Goal: Register for event/course

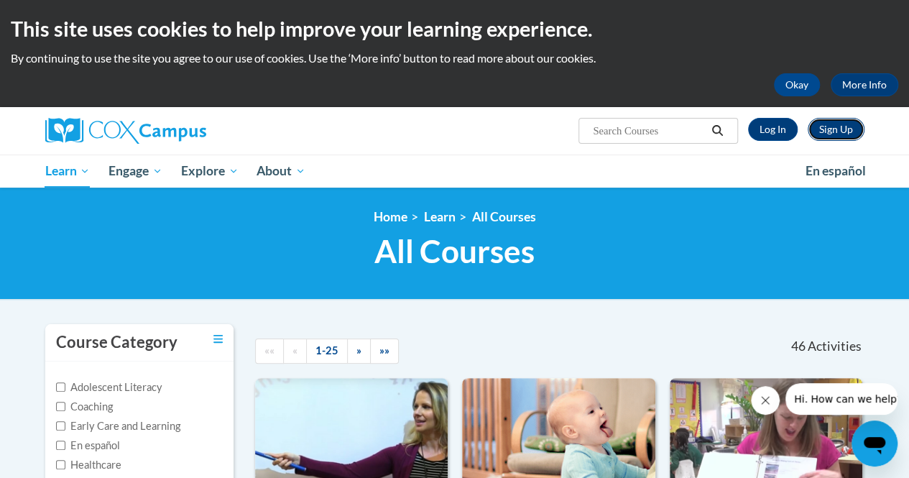
click at [835, 126] on link "Sign Up" at bounding box center [836, 129] width 57 height 23
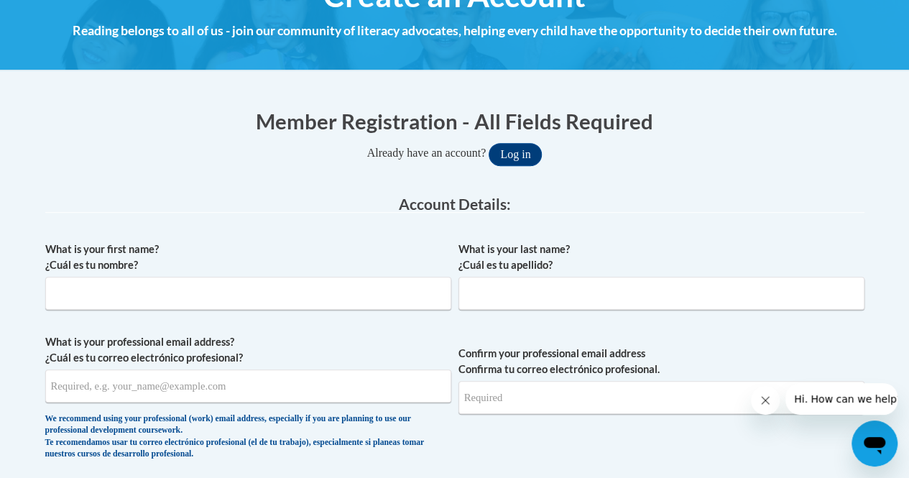
scroll to position [202, 0]
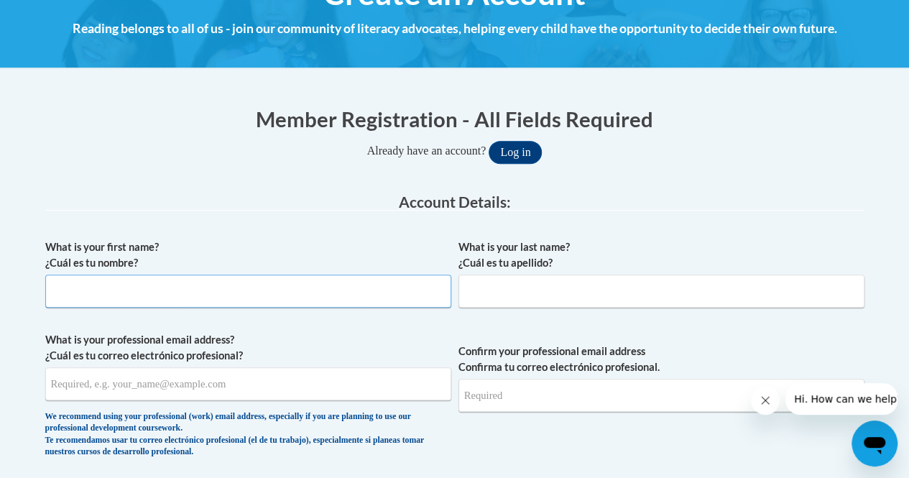
click at [347, 285] on input "What is your first name? ¿Cuál es tu nombre?" at bounding box center [248, 291] width 406 height 33
type input "aiyahna"
click at [465, 298] on input "What is your last name? ¿Cuál es tu apellido?" at bounding box center [662, 291] width 406 height 33
type input "morrow"
click at [302, 400] on span "What is your professional email address? ¿Cuál es tu correo electrónico profesi…" at bounding box center [248, 398] width 406 height 133
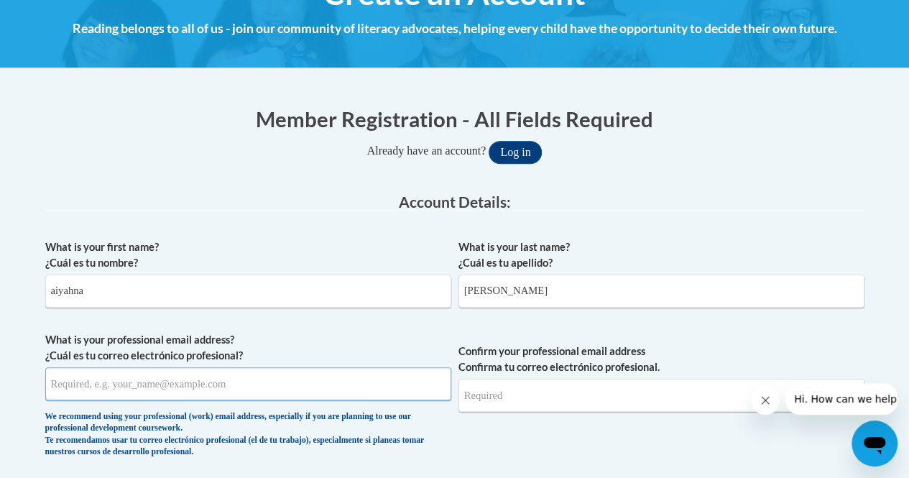
click at [302, 389] on input "What is your professional email address? ¿Cuál es tu correo electrónico profesi…" at bounding box center [248, 383] width 406 height 33
type input "aiyahnamCDA@gmail.com"
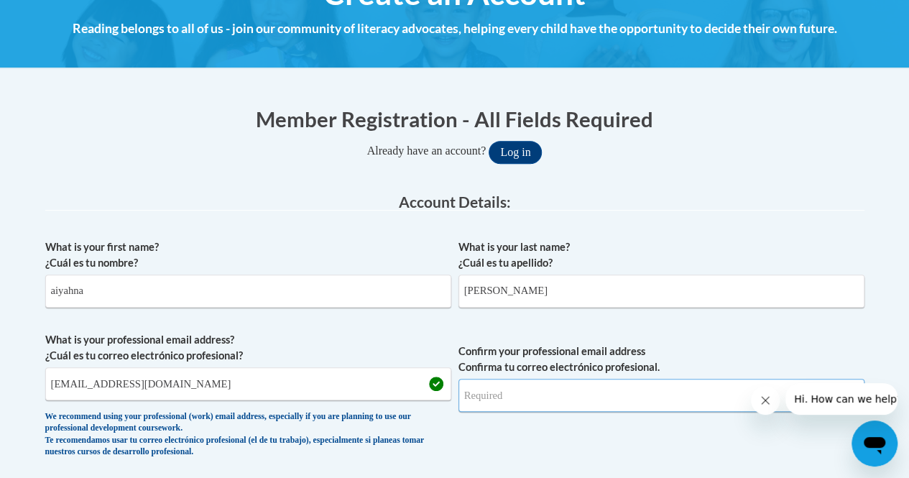
click at [505, 400] on input "Confirm your professional email address Confirma tu correo electrónico profesio…" at bounding box center [662, 395] width 406 height 33
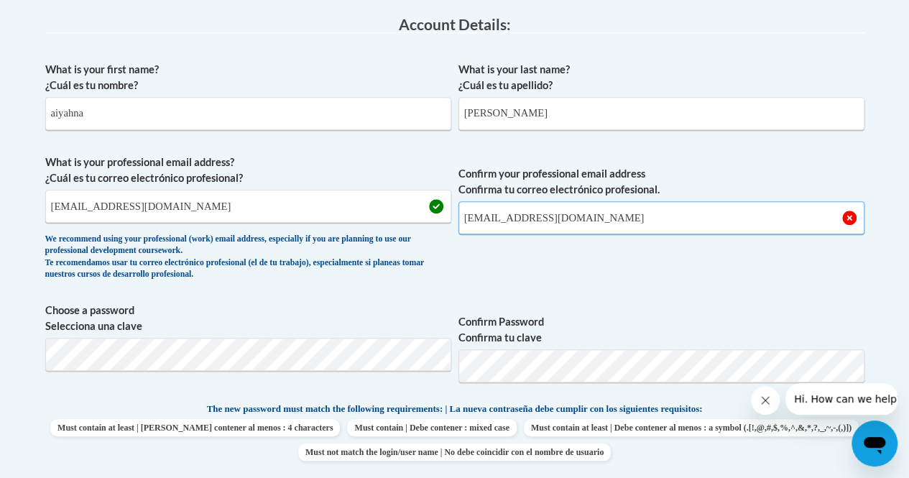
scroll to position [387, 0]
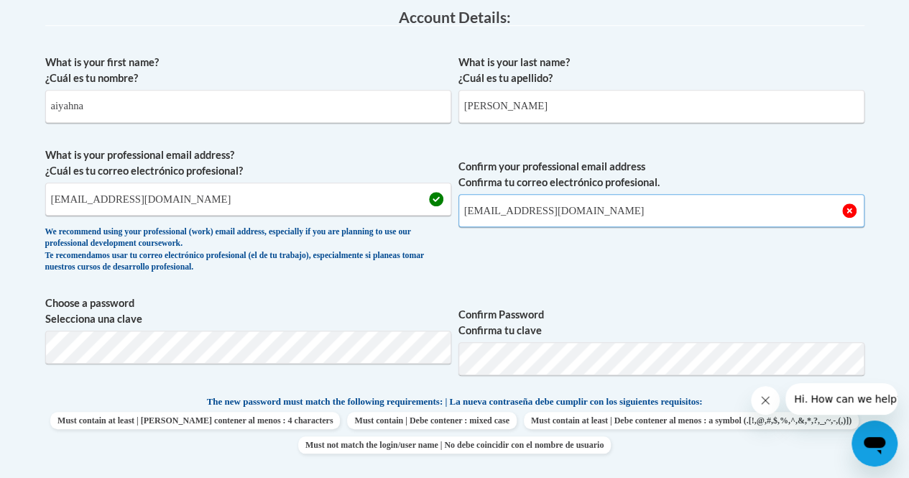
type input "aiyahnamCDA@gmail.com"
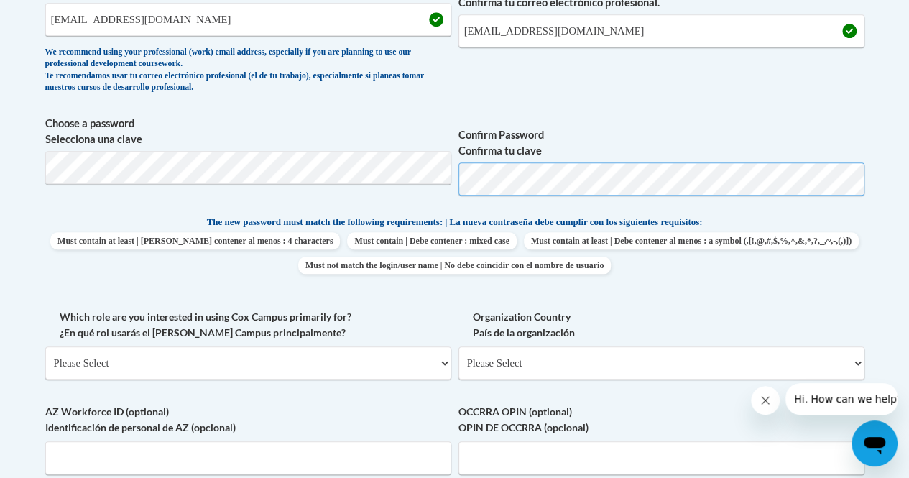
scroll to position [571, 0]
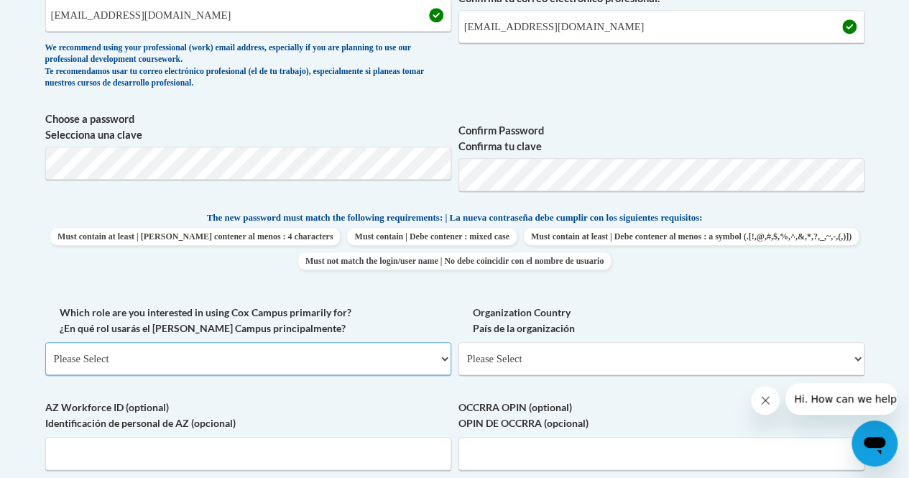
click at [284, 361] on select "Please Select College/University | Colegio/Universidad Community/Nonprofit Part…" at bounding box center [248, 358] width 406 height 33
click at [277, 399] on div "What is your first name? ¿Cuál es tu nombre? aiyahna What is your last name? ¿C…" at bounding box center [455, 197] width 820 height 668
click at [237, 349] on select "Please Select College/University | Colegio/Universidad Community/Nonprofit Part…" at bounding box center [248, 358] width 406 height 33
select select "fbf2d438-af2f-41f8-98f1-81c410e29de3"
click at [45, 342] on select "Please Select College/University | Colegio/Universidad Community/Nonprofit Part…" at bounding box center [248, 358] width 406 height 33
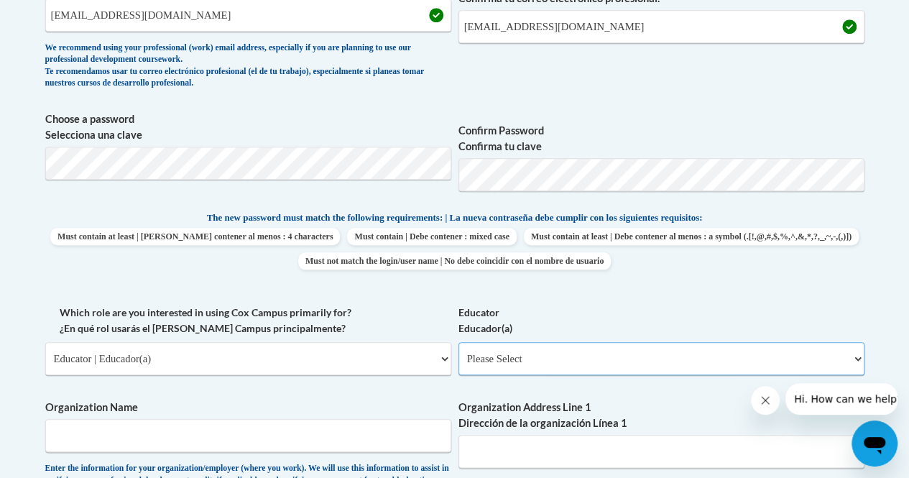
click at [566, 357] on select "Please Select Early Learning/Daycare Teacher/Family Home Care Provider | Maestr…" at bounding box center [662, 358] width 406 height 33
select select "5e2af403-4f2c-4e49-a02f-103e55d7b75b"
click at [459, 342] on select "Please Select Early Learning/Daycare Teacher/Family Home Care Provider | Maestr…" at bounding box center [662, 358] width 406 height 33
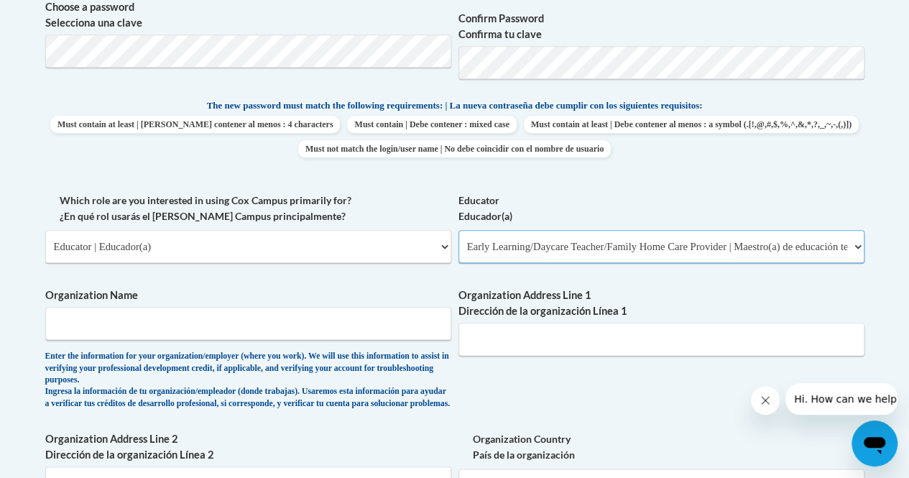
scroll to position [684, 0]
click at [316, 329] on input "Organization Name" at bounding box center [248, 322] width 406 height 33
type input "creative playrooms"
click at [495, 334] on input "Organization Address Line 1 Dirección de la organización Línea 1" at bounding box center [662, 338] width 406 height 33
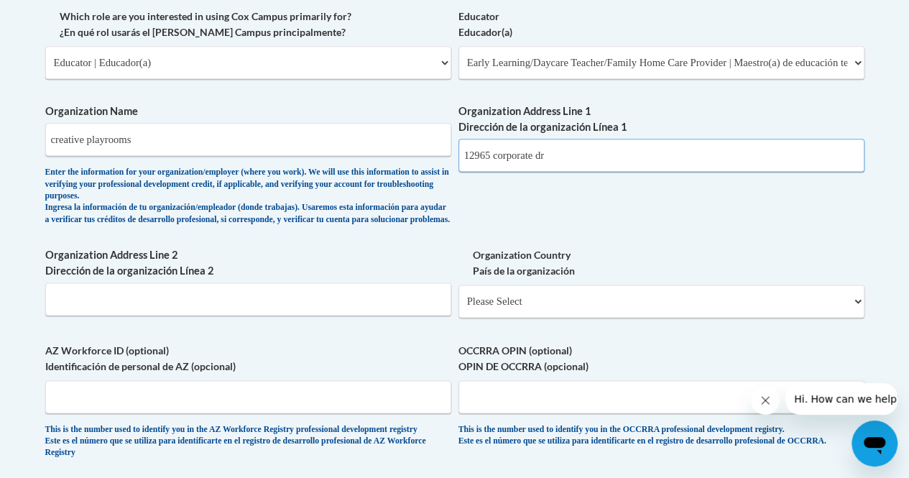
scroll to position [851, 0]
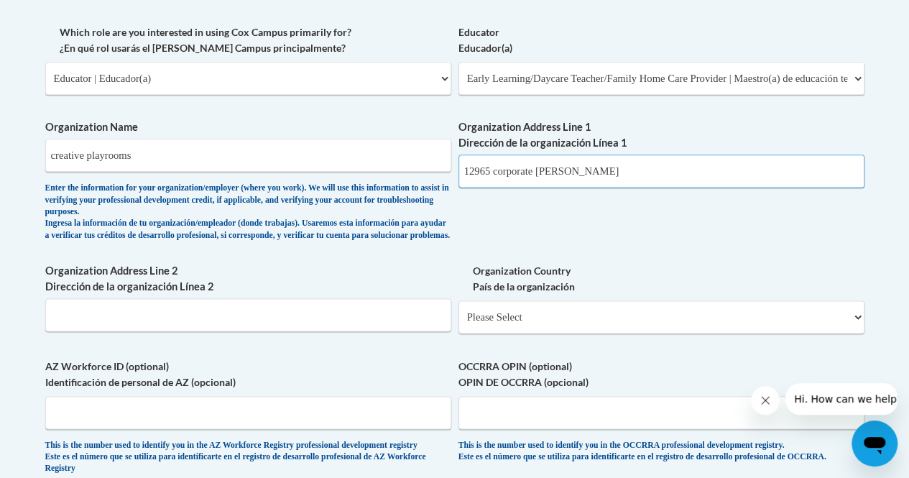
type input "12965 corporate dr parma"
click at [512, 334] on select "Please Select United States | Estados Unidos Outside of the United States | Fue…" at bounding box center [662, 316] width 406 height 33
select select "ad49bcad-a171-4b2e-b99c-48b446064914"
click at [459, 312] on select "Please Select United States | Estados Unidos Outside of the United States | Fue…" at bounding box center [662, 316] width 406 height 33
select select
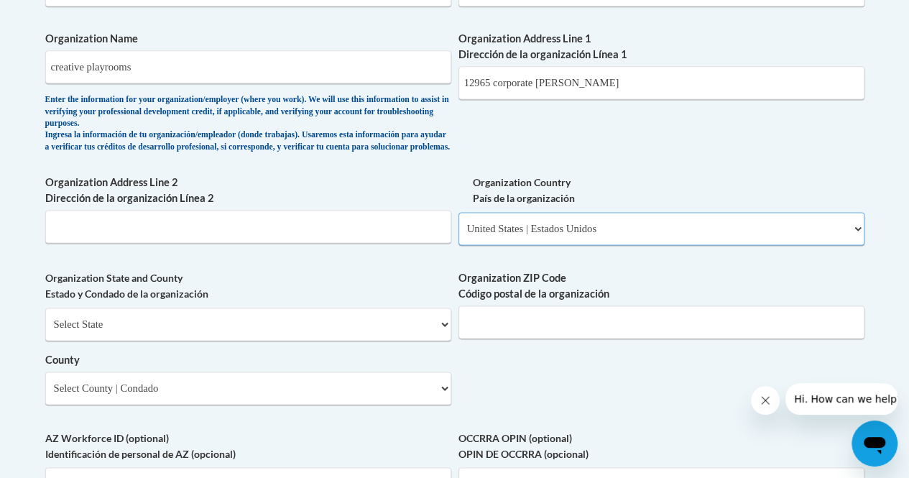
scroll to position [953, 0]
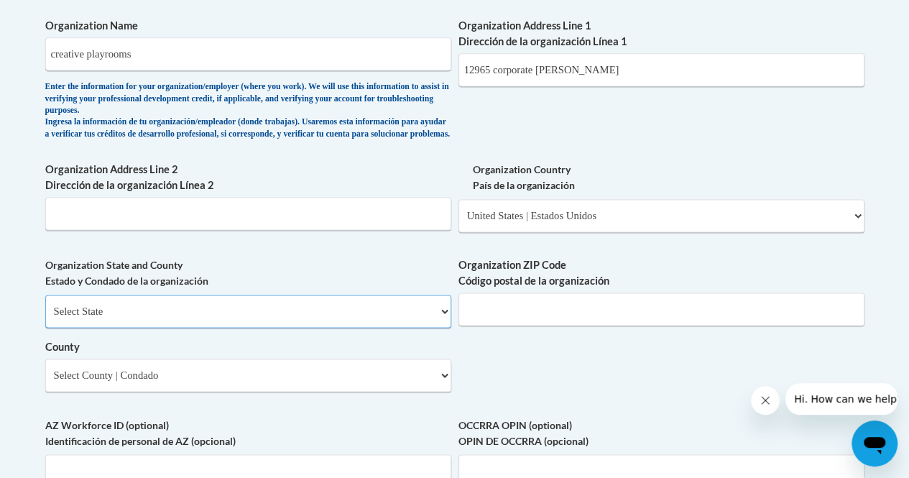
click at [254, 318] on select "Select State Alabama Alaska Arizona Arkansas California Colorado Connecticut De…" at bounding box center [248, 311] width 406 height 33
select select "Ohio"
click at [45, 306] on select "Select State Alabama Alaska Arizona Arkansas California Colorado Connecticut De…" at bounding box center [248, 311] width 406 height 33
click at [486, 326] on input "Organization ZIP Code Código postal de la organización" at bounding box center [662, 309] width 406 height 33
type input "44113"
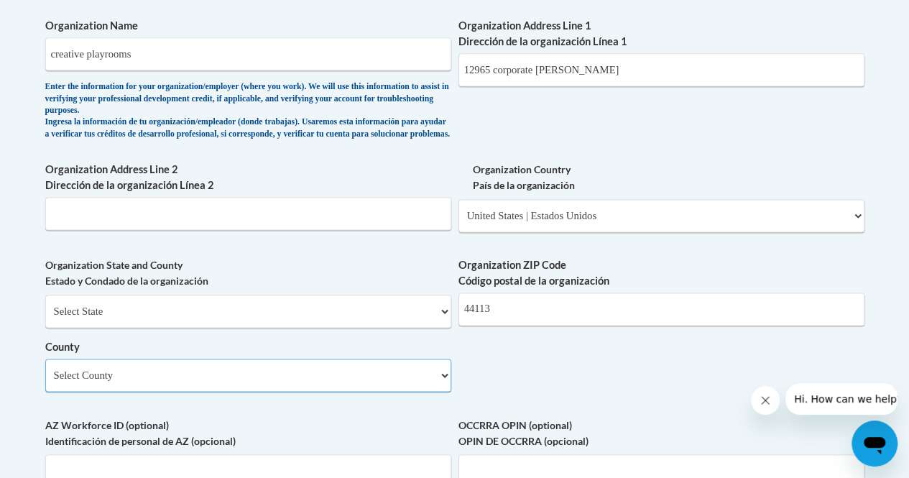
click at [167, 392] on select "Select County Adams Allen Ashland Ashtabula Athens Auglaize Belmont Brown Butle…" at bounding box center [248, 375] width 406 height 33
select select "Cuyahoga"
click at [45, 370] on select "Select County Adams Allen Ashland Ashtabula Athens Auglaize Belmont Brown Butle…" at bounding box center [248, 375] width 406 height 33
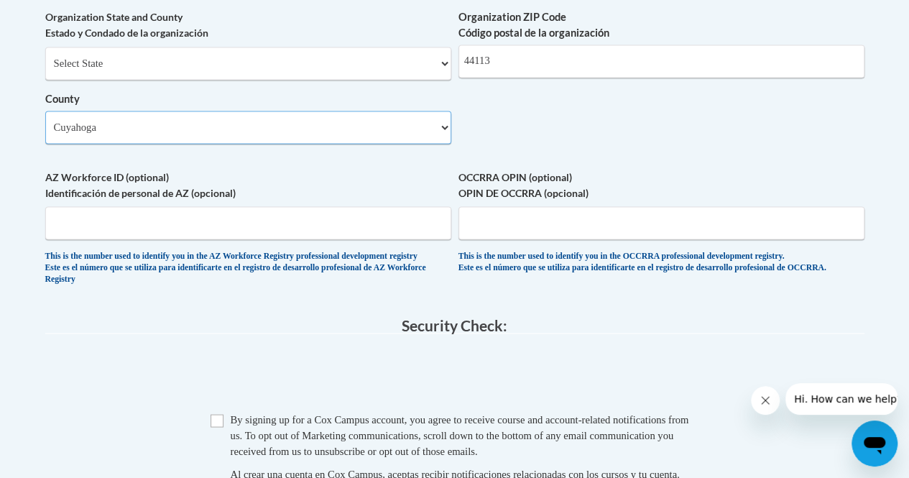
scroll to position [1231, 0]
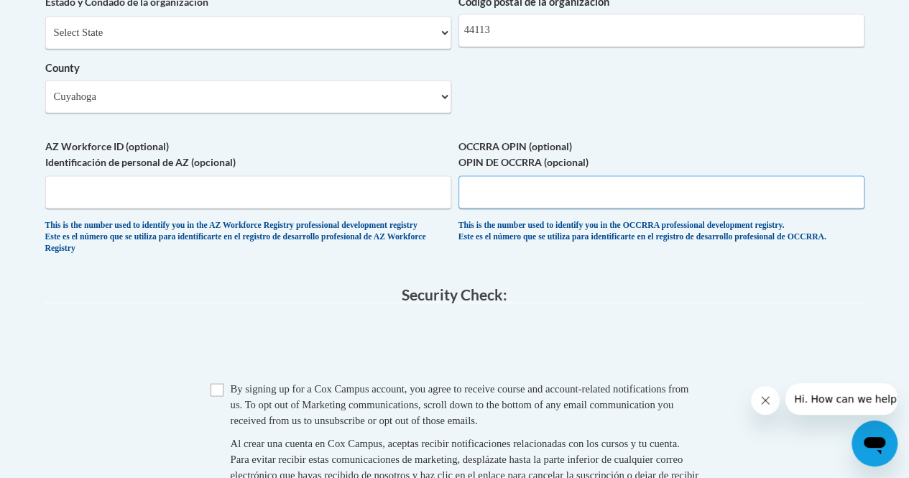
click at [561, 205] on input "OCCRRA OPIN (optional) OPIN DE OCCRRA (opcional)" at bounding box center [662, 191] width 406 height 33
paste input "1125-9956"
type input "1125-9956"
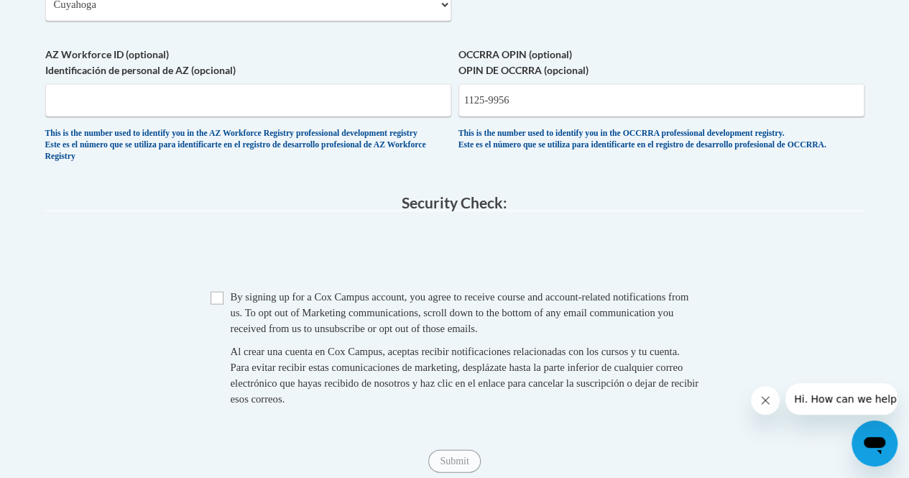
scroll to position [1328, 0]
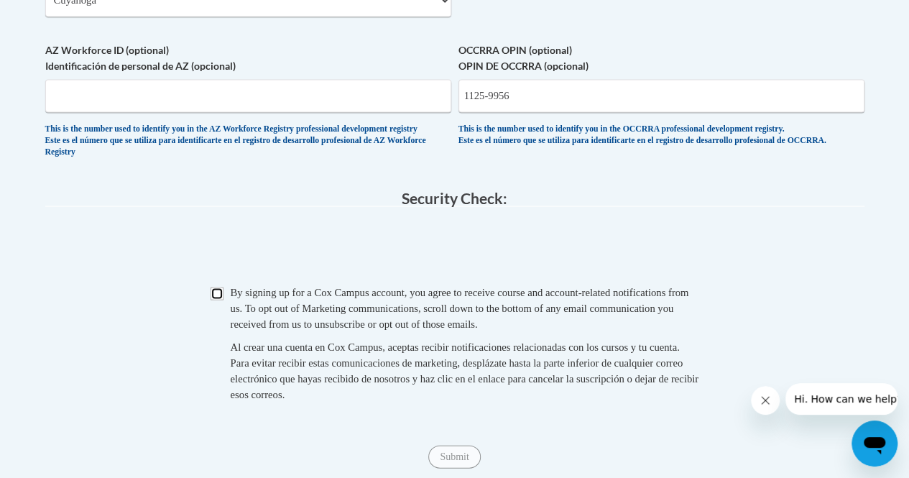
click at [217, 300] on input "Checkbox" at bounding box center [217, 293] width 13 height 13
checkbox input "true"
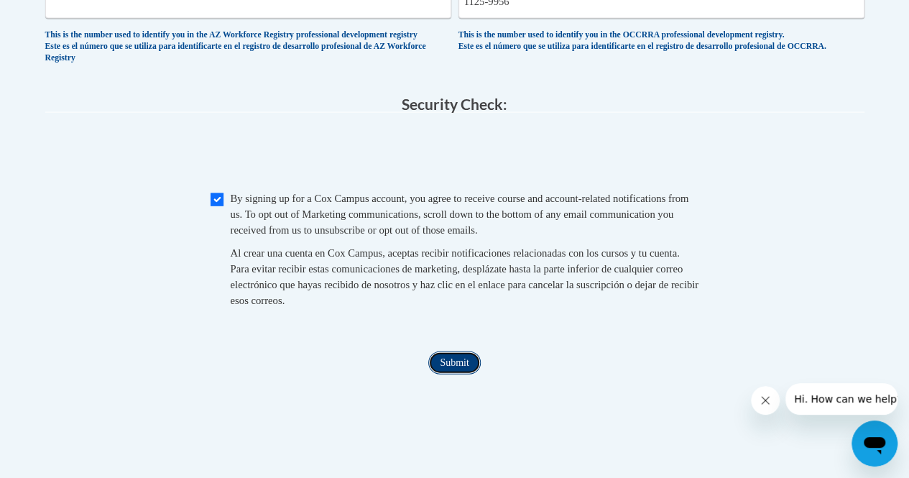
click at [456, 375] on input "Submit" at bounding box center [454, 363] width 52 height 23
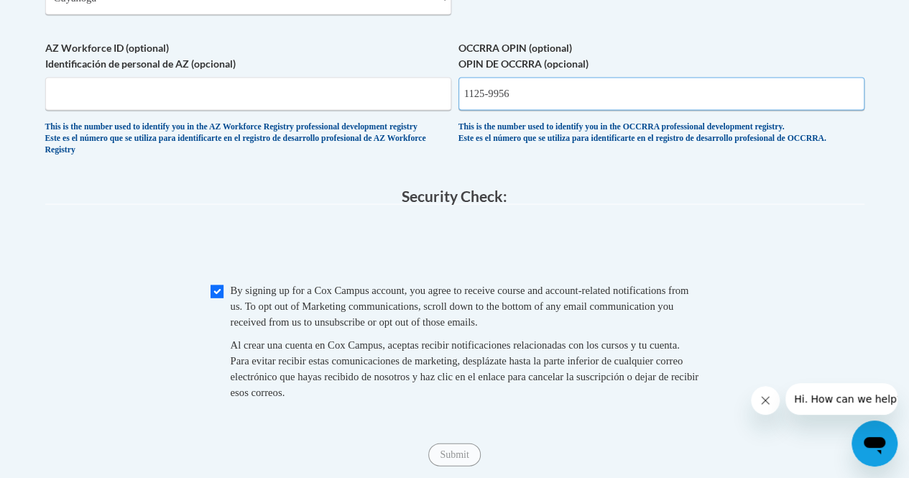
scroll to position [1324, 0]
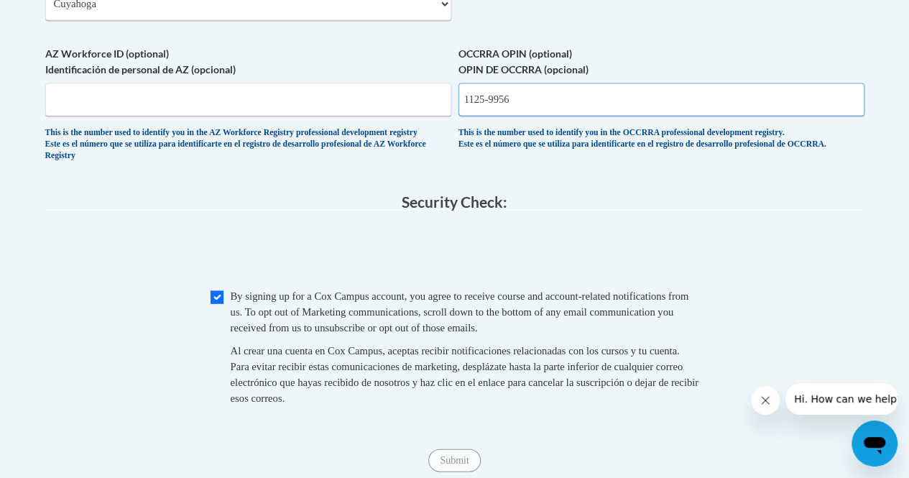
click at [492, 109] on input "1125-9956" at bounding box center [662, 99] width 406 height 33
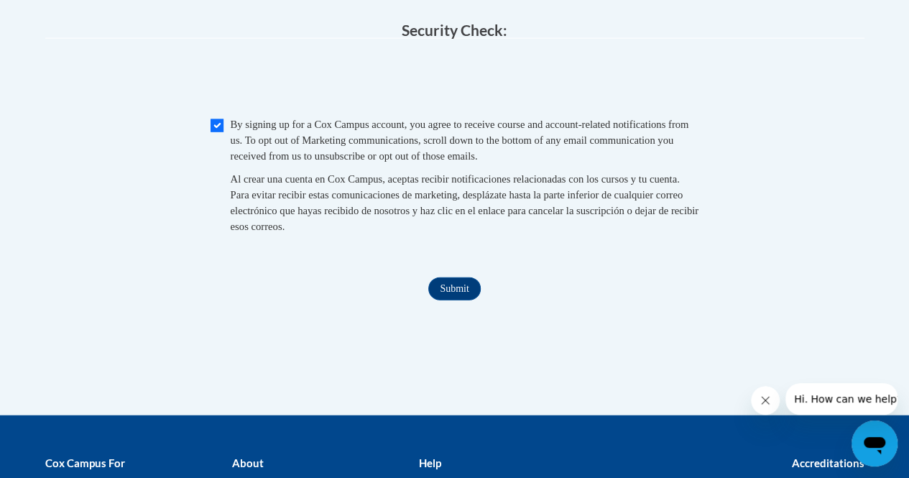
scroll to position [1498, 0]
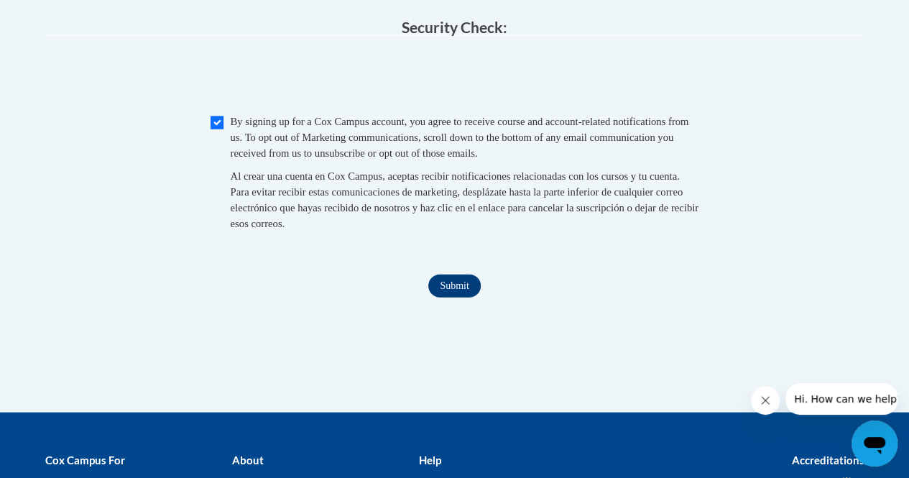
type input "11259956"
click at [457, 298] on input "Submit" at bounding box center [454, 286] width 52 height 23
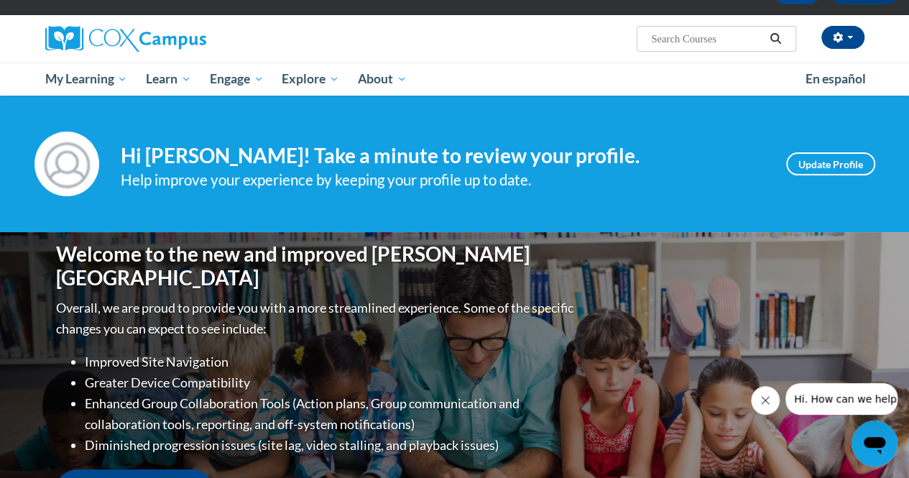
scroll to position [91, 0]
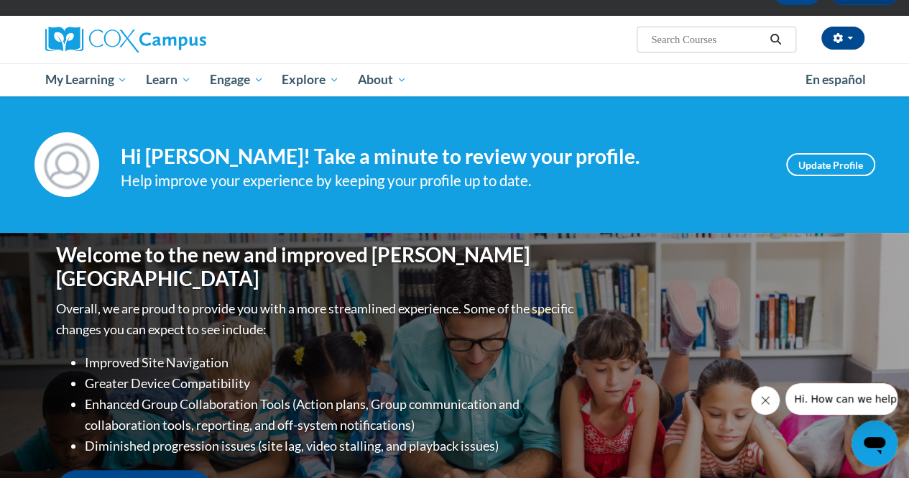
click at [720, 34] on input "Search..." at bounding box center [707, 39] width 115 height 17
type input "monitoring childrens progress"
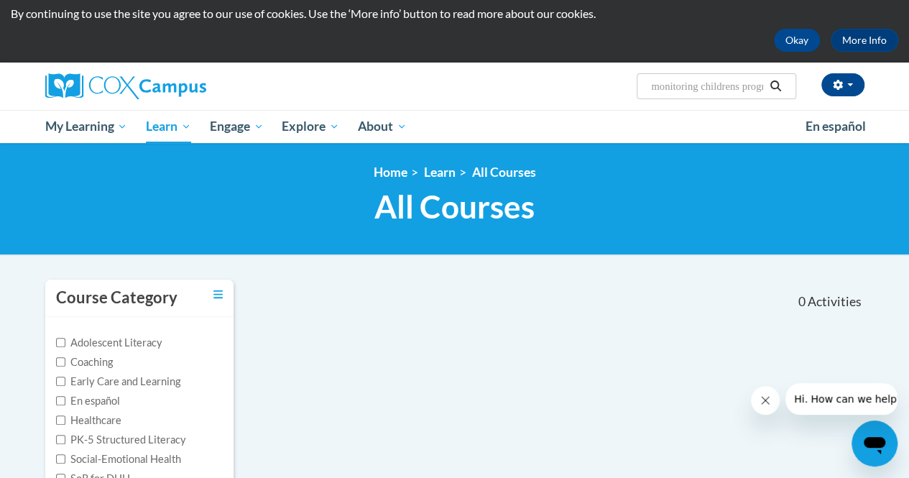
scroll to position [31, 0]
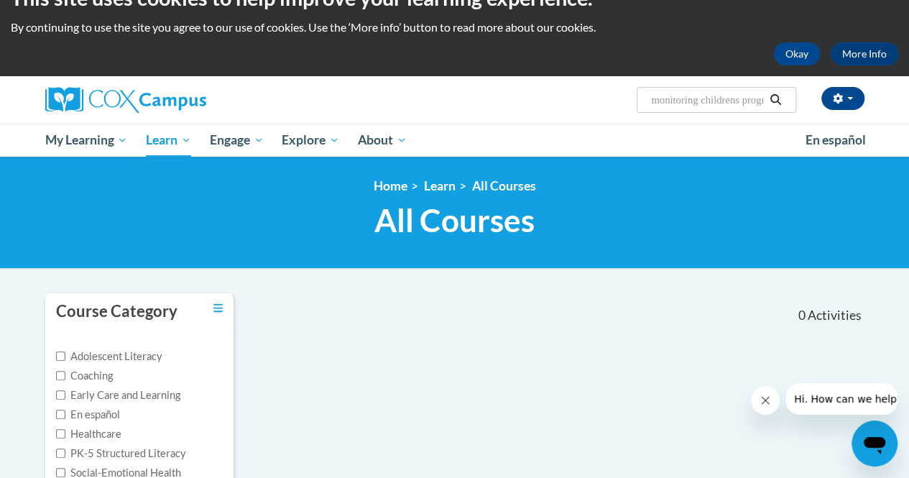
click at [706, 103] on input "monitoring childrens progress" at bounding box center [707, 99] width 115 height 17
type input "childrens progress"
drag, startPoint x: 738, startPoint y: 97, endPoint x: 590, endPoint y: 98, distance: 147.4
click at [590, 98] on div "aiyahna morrow (Eastern Daylight Time GMT-0400 ) My Profile Inbox My Transcript…" at bounding box center [595, 94] width 561 height 37
type input "3.5 language"
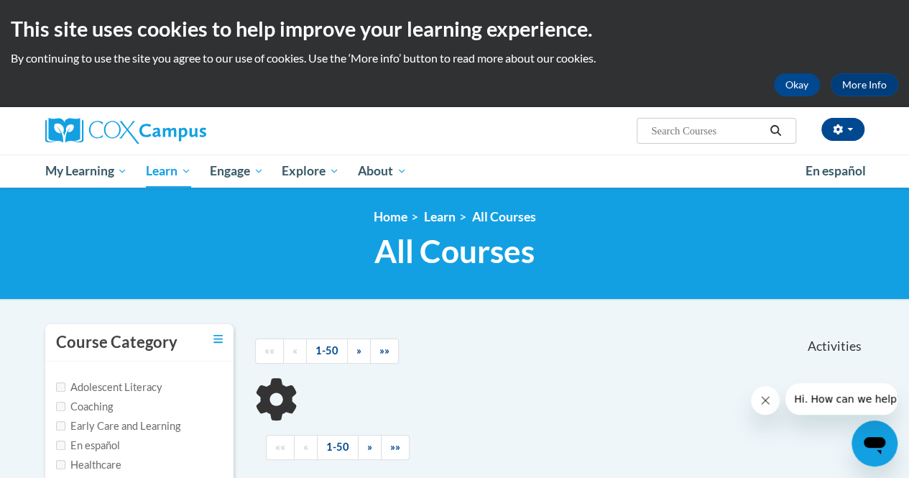
type input "3.5 language"
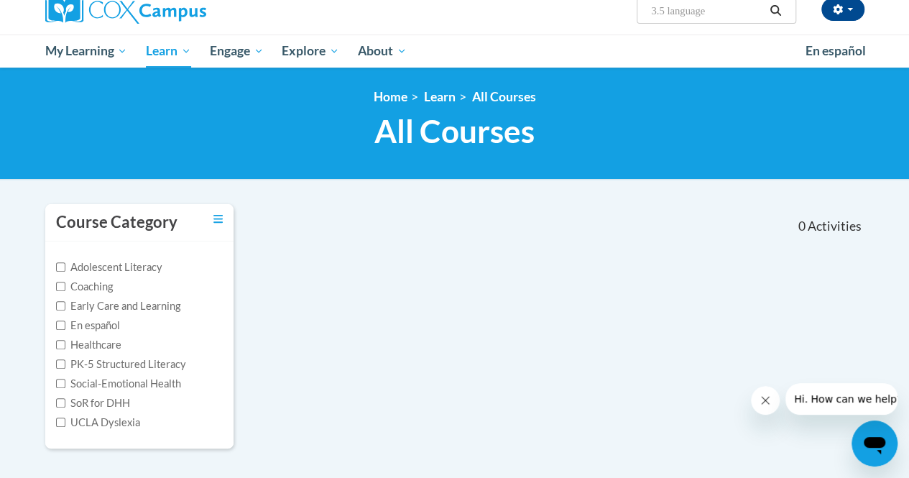
scroll to position [121, 0]
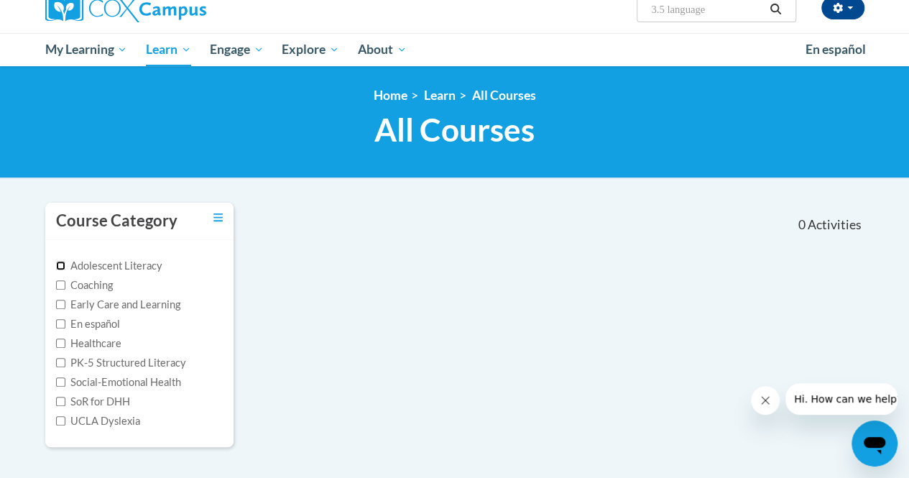
click at [60, 262] on input "Adolescent Literacy" at bounding box center [60, 265] width 9 height 9
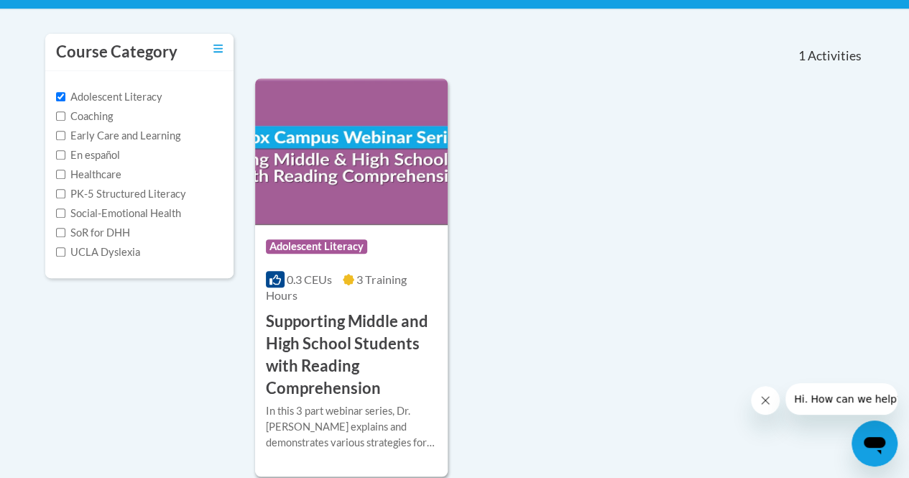
scroll to position [285, 0]
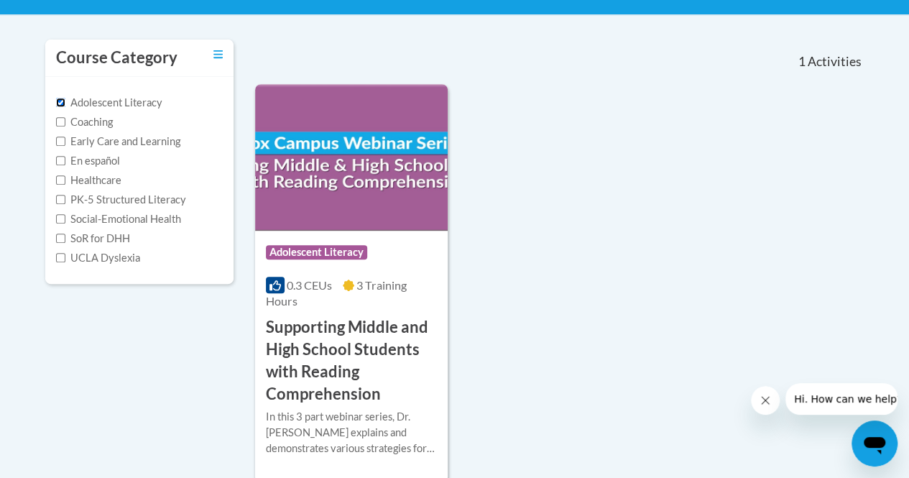
click at [60, 101] on input "Adolescent Literacy" at bounding box center [60, 102] width 9 height 9
checkbox input "false"
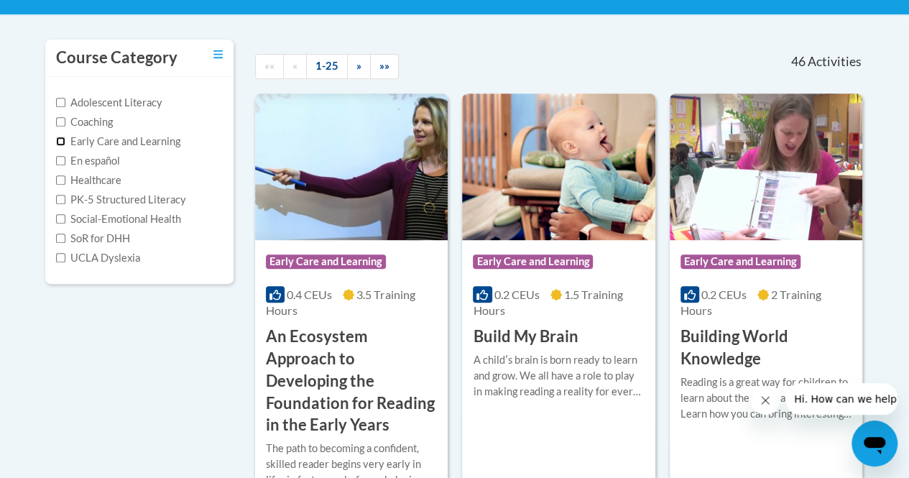
click at [62, 143] on input "Early Care and Learning" at bounding box center [60, 141] width 9 height 9
checkbox input "true"
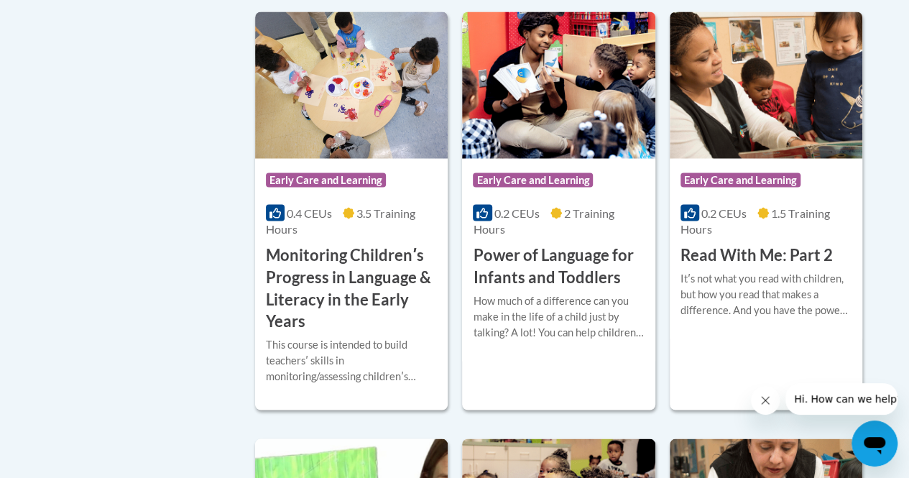
scroll to position [1236, 0]
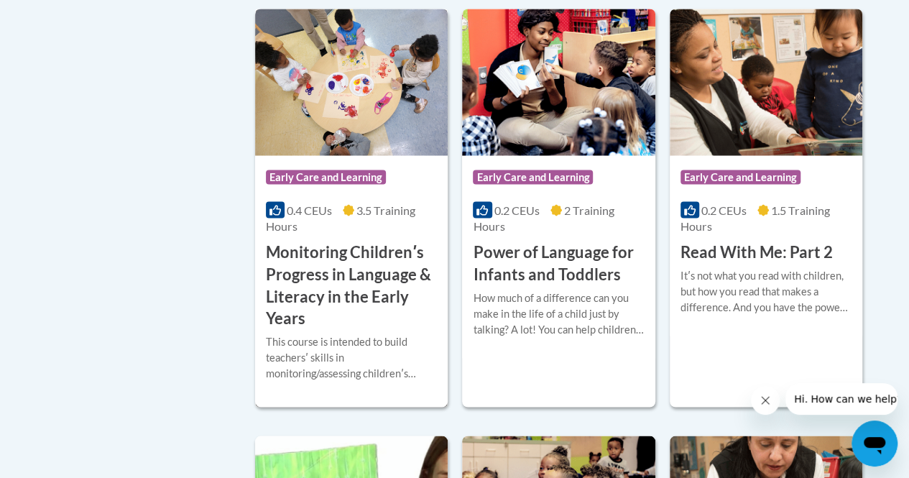
click at [380, 262] on h3 "Monitoring Childrenʹs Progress in Language & Literacy in the Early Years" at bounding box center [351, 285] width 171 height 88
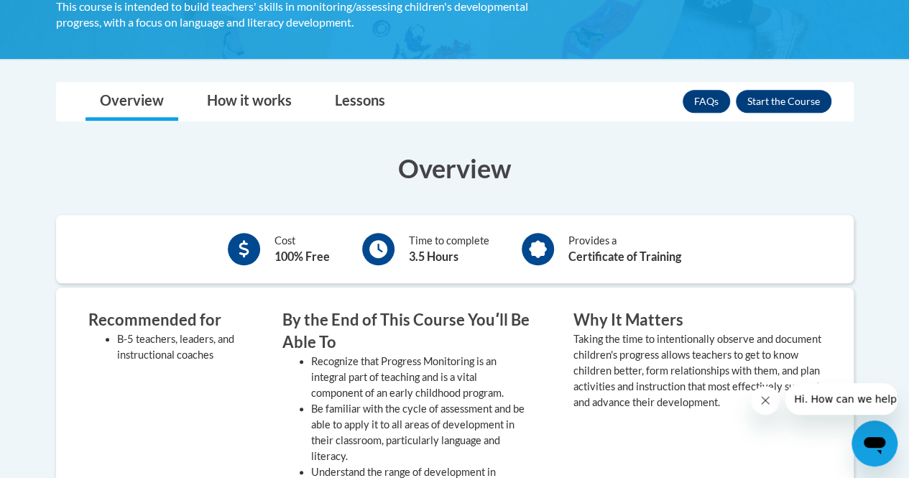
scroll to position [372, 0]
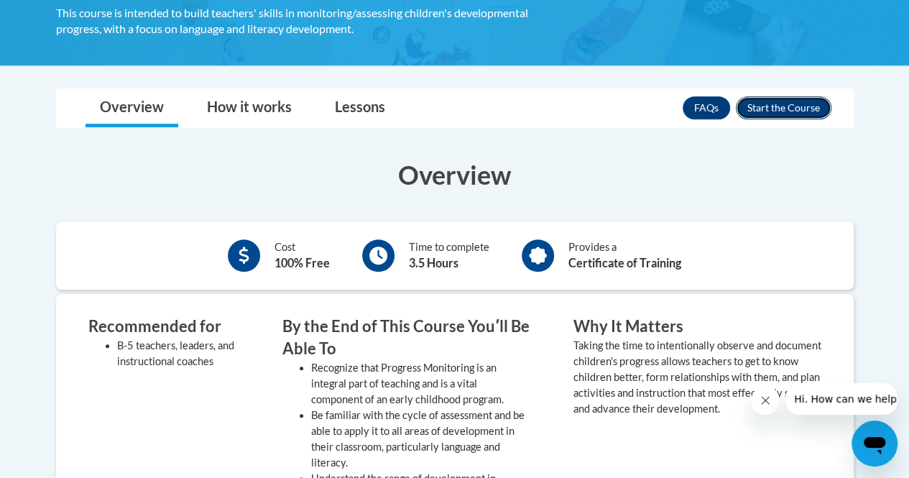
click at [793, 114] on button "Enroll" at bounding box center [784, 107] width 96 height 23
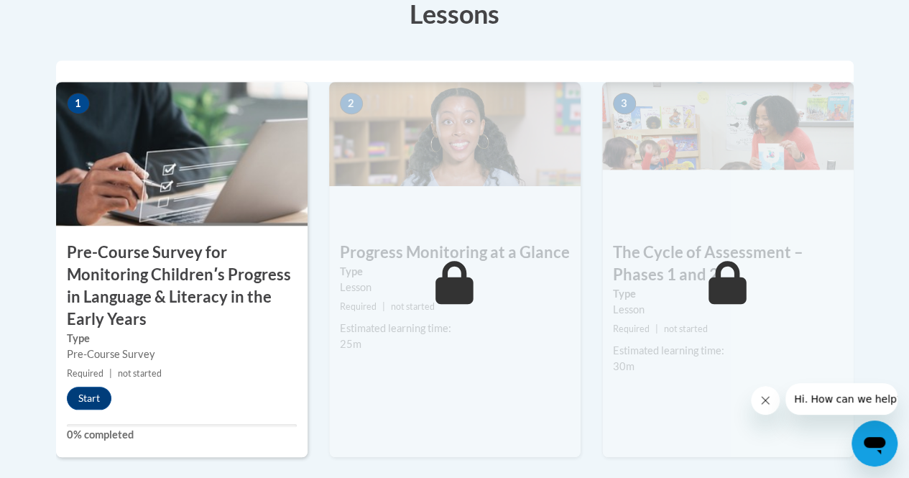
scroll to position [408, 0]
